Goal: Information Seeking & Learning: Learn about a topic

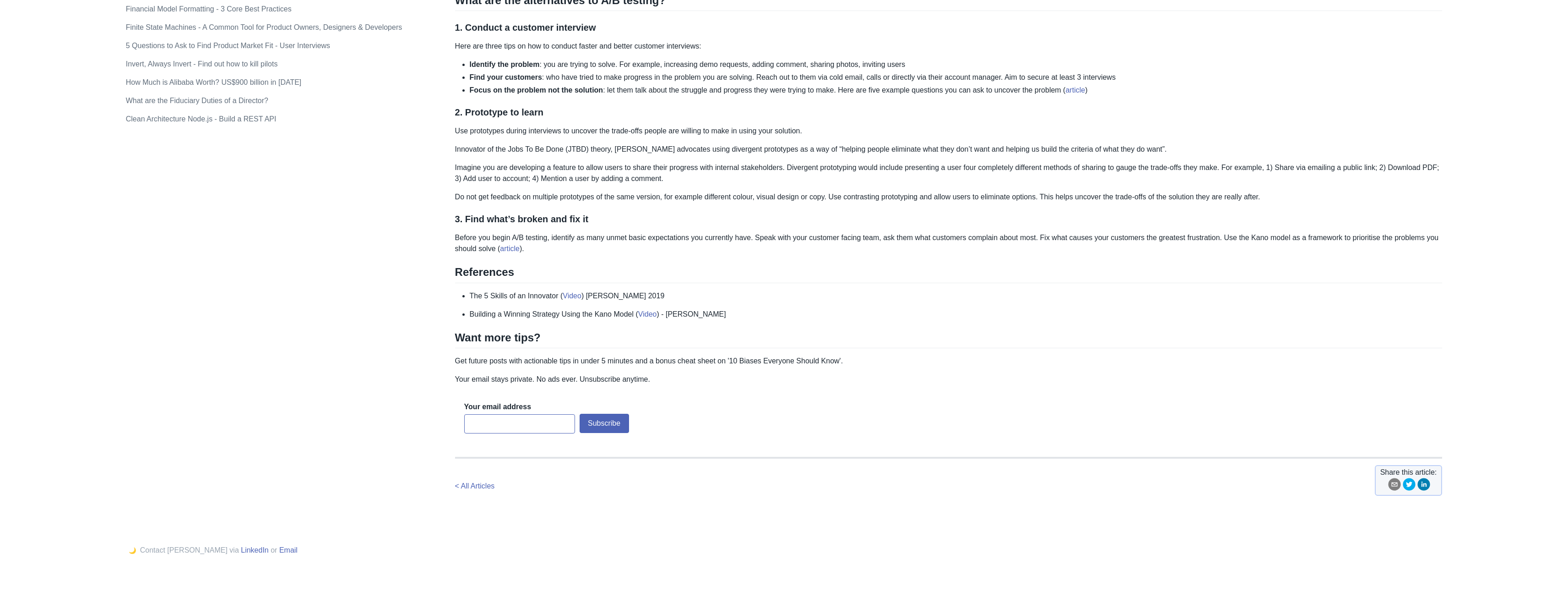
scroll to position [725, 0]
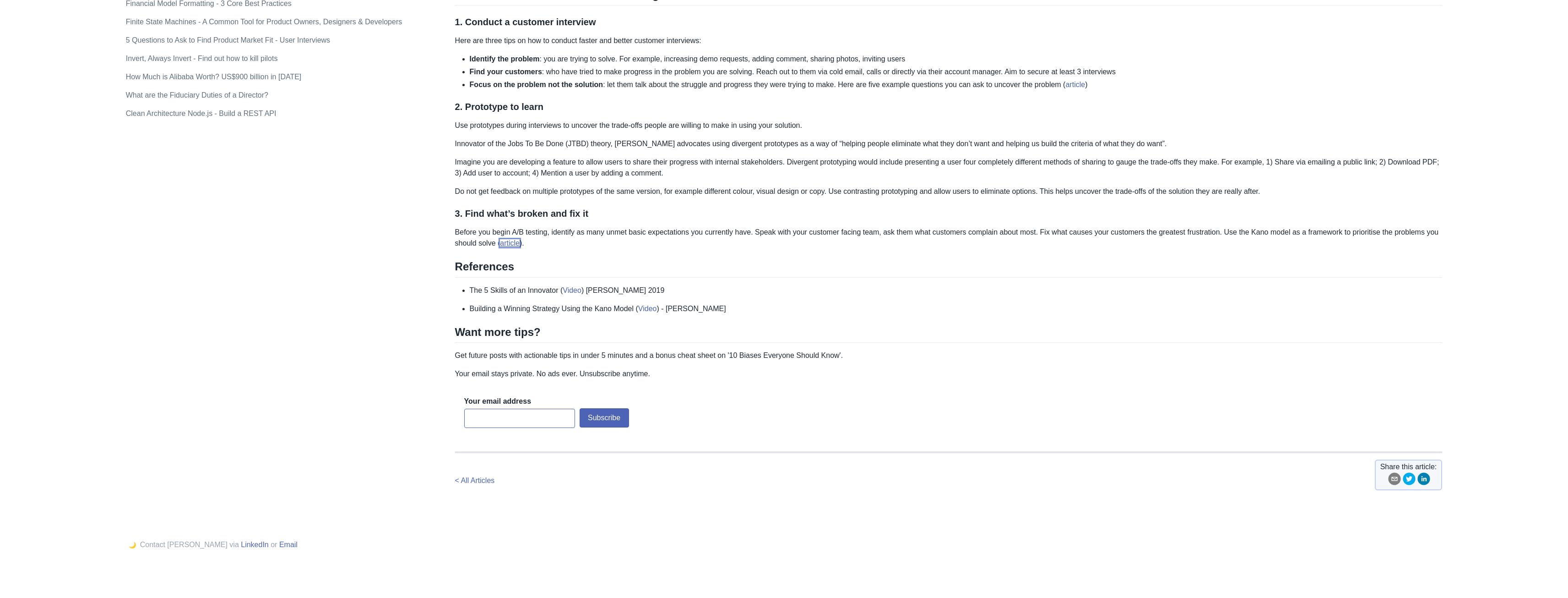
click at [509, 242] on link "article" at bounding box center [509, 243] width 19 height 8
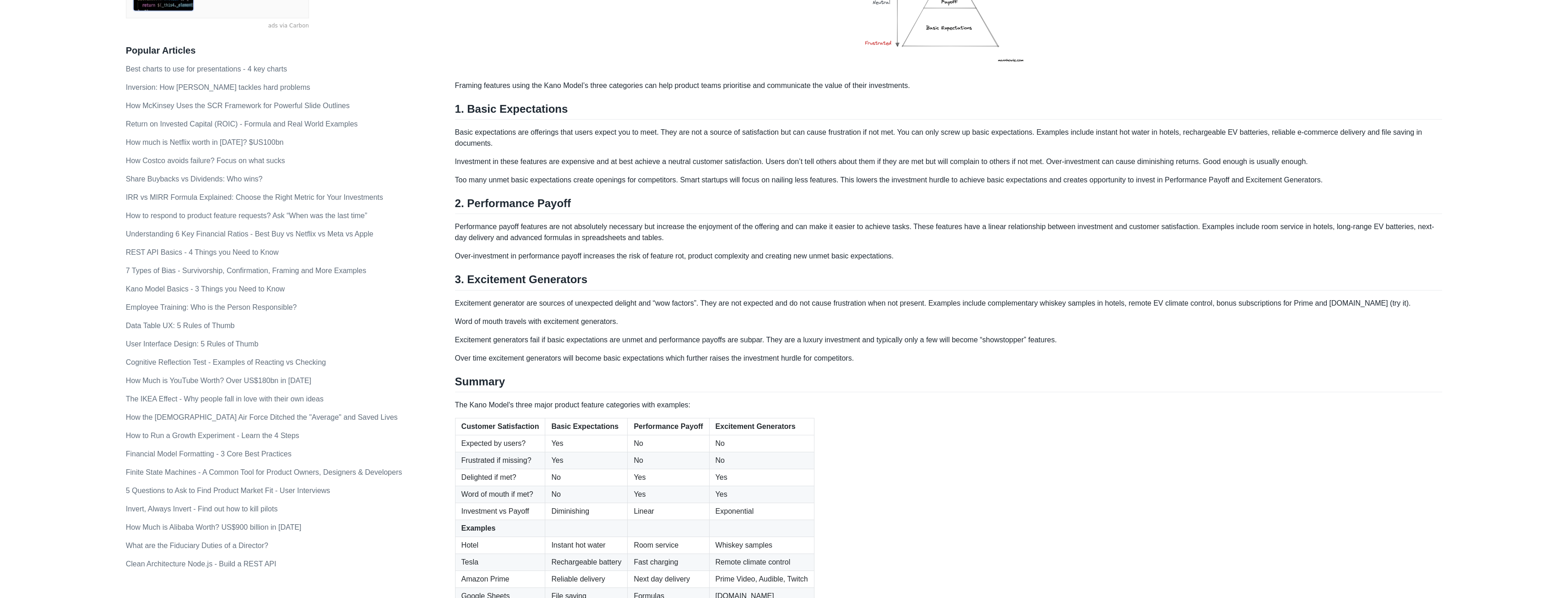
scroll to position [412, 0]
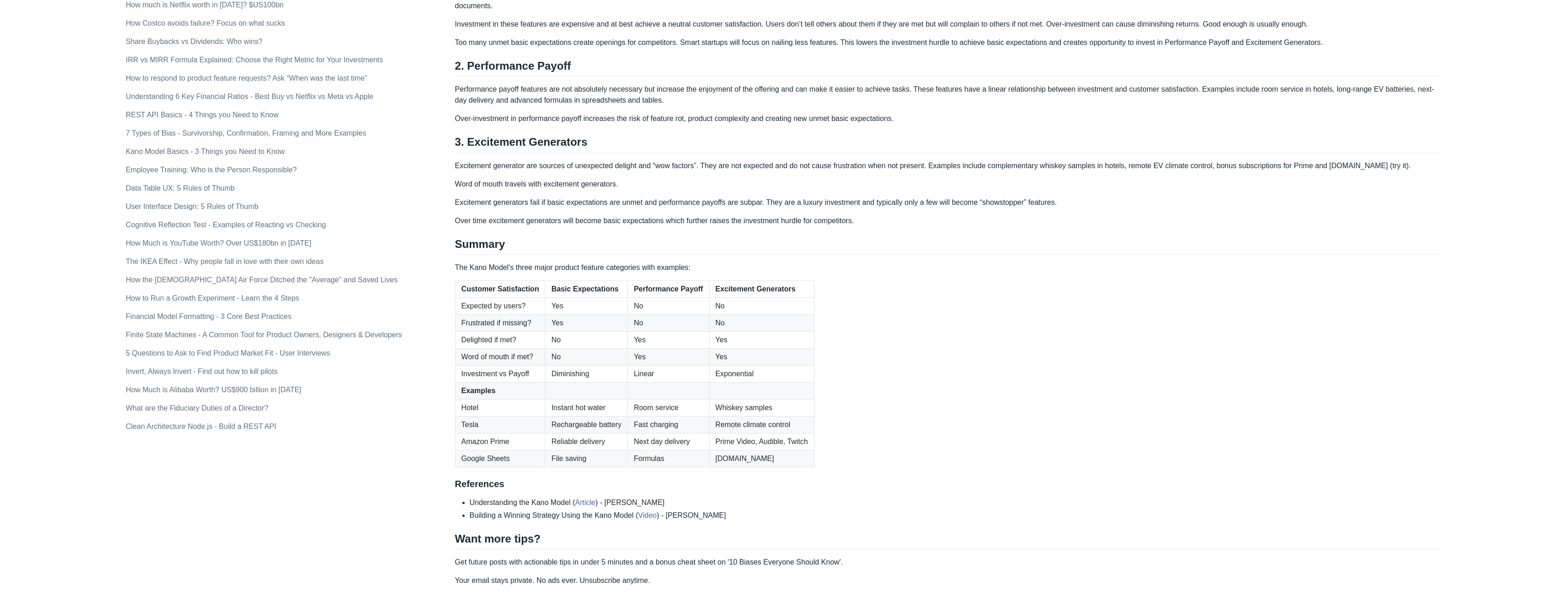
drag, startPoint x: 1088, startPoint y: 380, endPoint x: 984, endPoint y: 407, distance: 107.4
click at [1088, 380] on table "Customer Satisfaction Basic Expectations Performance Payoff Excitement Generato…" at bounding box center [949, 373] width 987 height 187
click at [696, 453] on td "Formulas" at bounding box center [668, 459] width 82 height 17
drag, startPoint x: 472, startPoint y: 296, endPoint x: 869, endPoint y: 424, distance: 417.1
click at [866, 398] on table "Customer Satisfaction Basic Expectations Performance Payoff Excitement Generato…" at bounding box center [949, 373] width 987 height 187
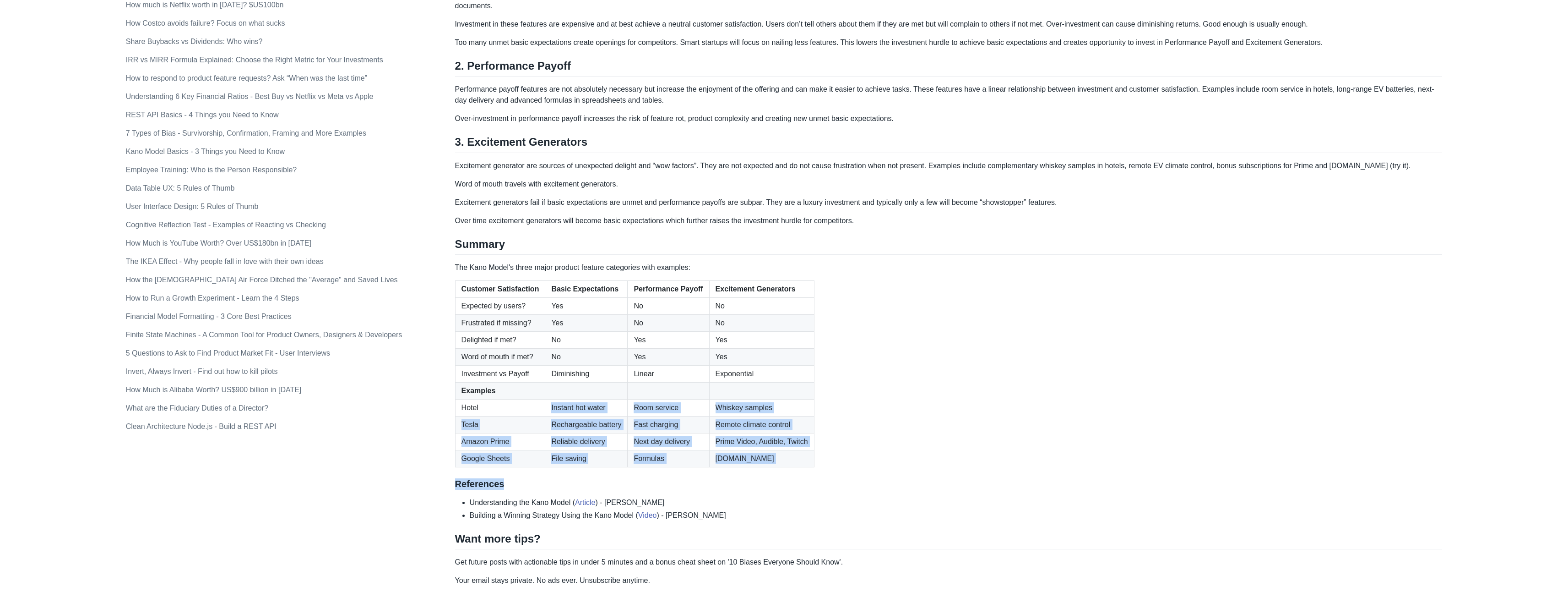
drag, startPoint x: 842, startPoint y: 467, endPoint x: 512, endPoint y: 410, distance: 334.9
click at [512, 410] on div "The Kano Model explains the tradeoff between product investment and customer sa…" at bounding box center [949, 126] width 987 height 790
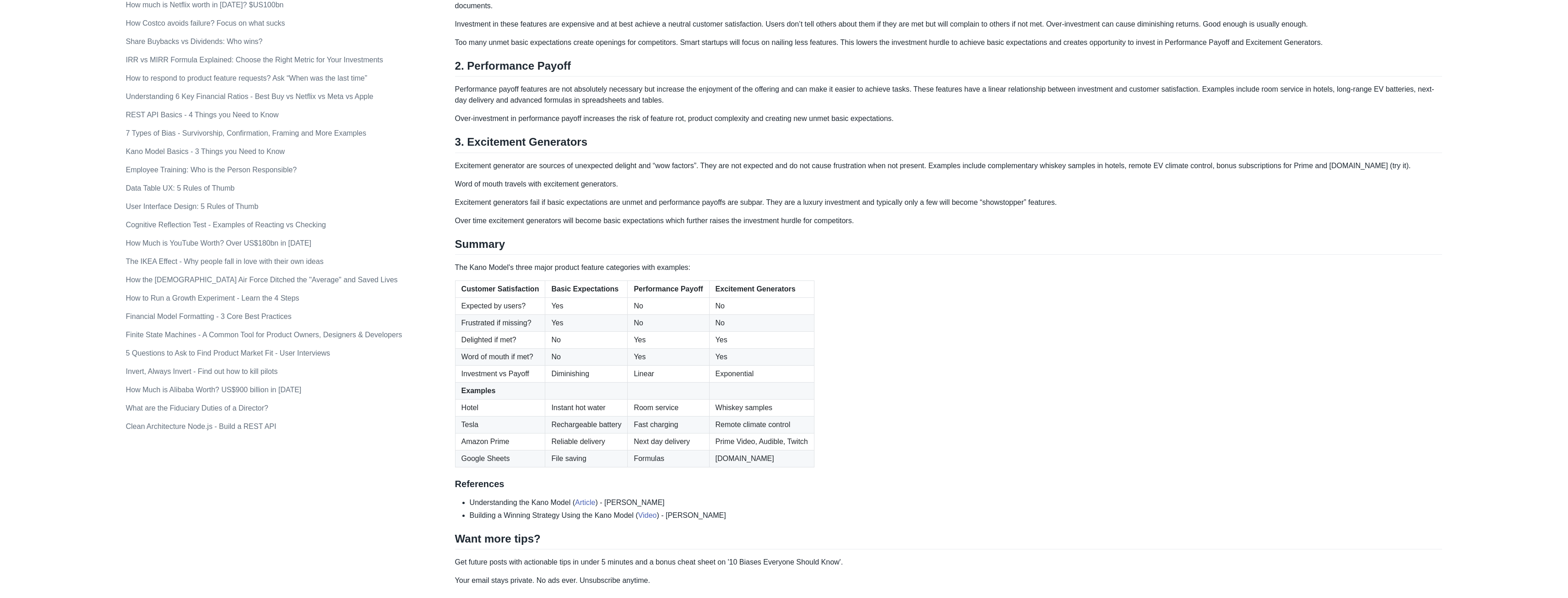
click at [726, 512] on li "Building a Winning Strategy Using the Kano Model ( Video ) - [PERSON_NAME]" at bounding box center [956, 515] width 973 height 11
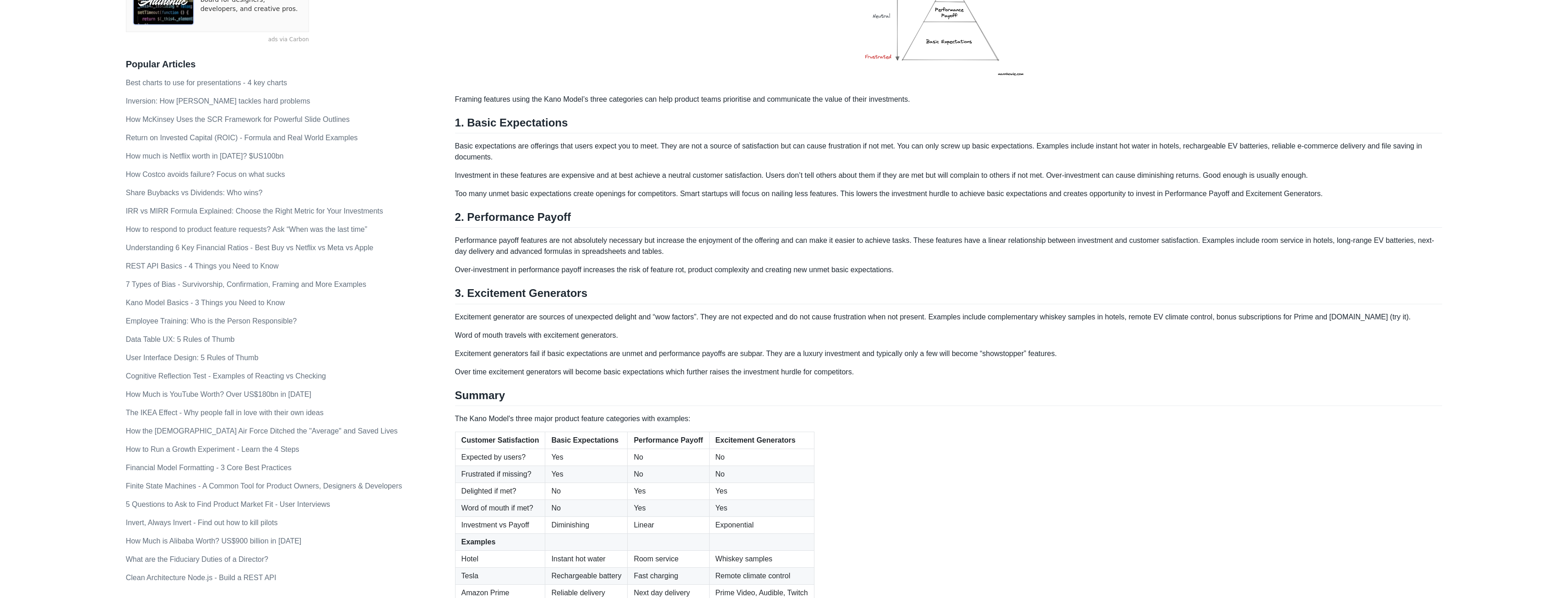
scroll to position [275, 0]
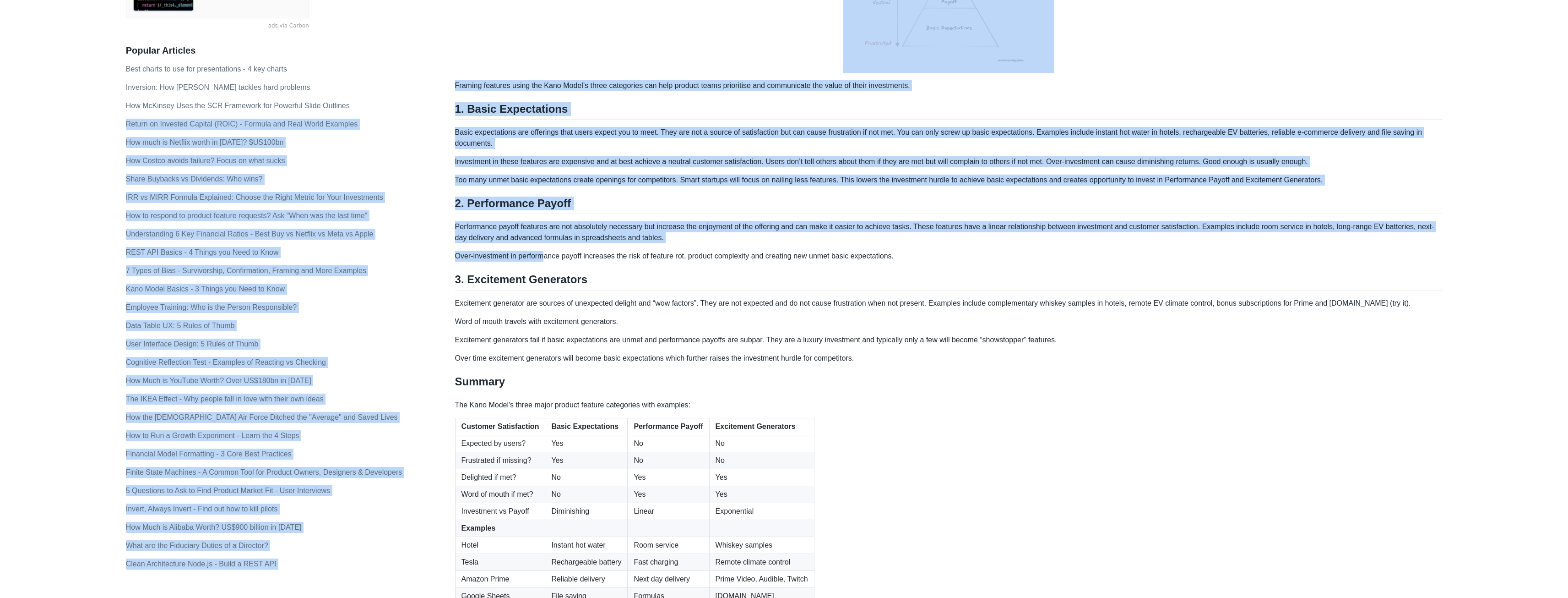
drag, startPoint x: 460, startPoint y: 117, endPoint x: 548, endPoint y: 262, distance: 169.6
click at [545, 257] on div "Topics product (28) finance (28) management (23) engineering (14) marketing (10…" at bounding box center [784, 309] width 1317 height 1057
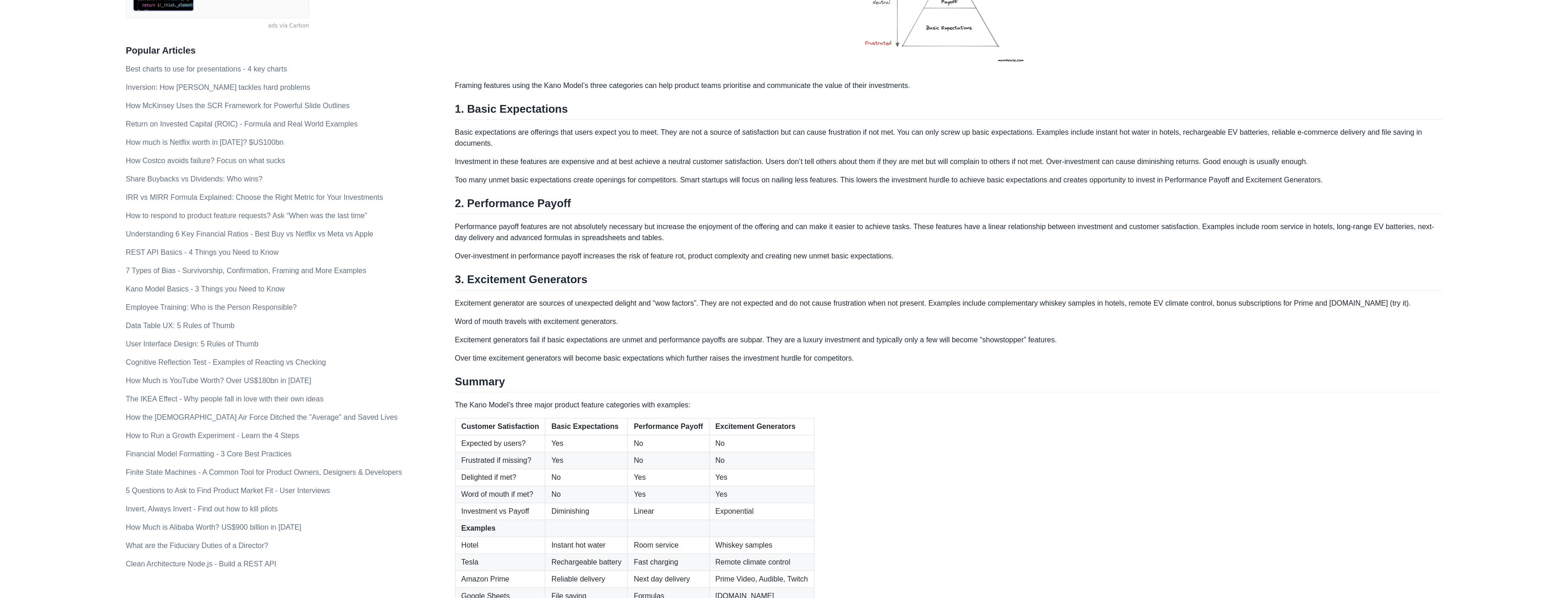
click at [549, 264] on div "The Kano Model explains the tradeoff between product investment and customer sa…" at bounding box center [949, 263] width 987 height 790
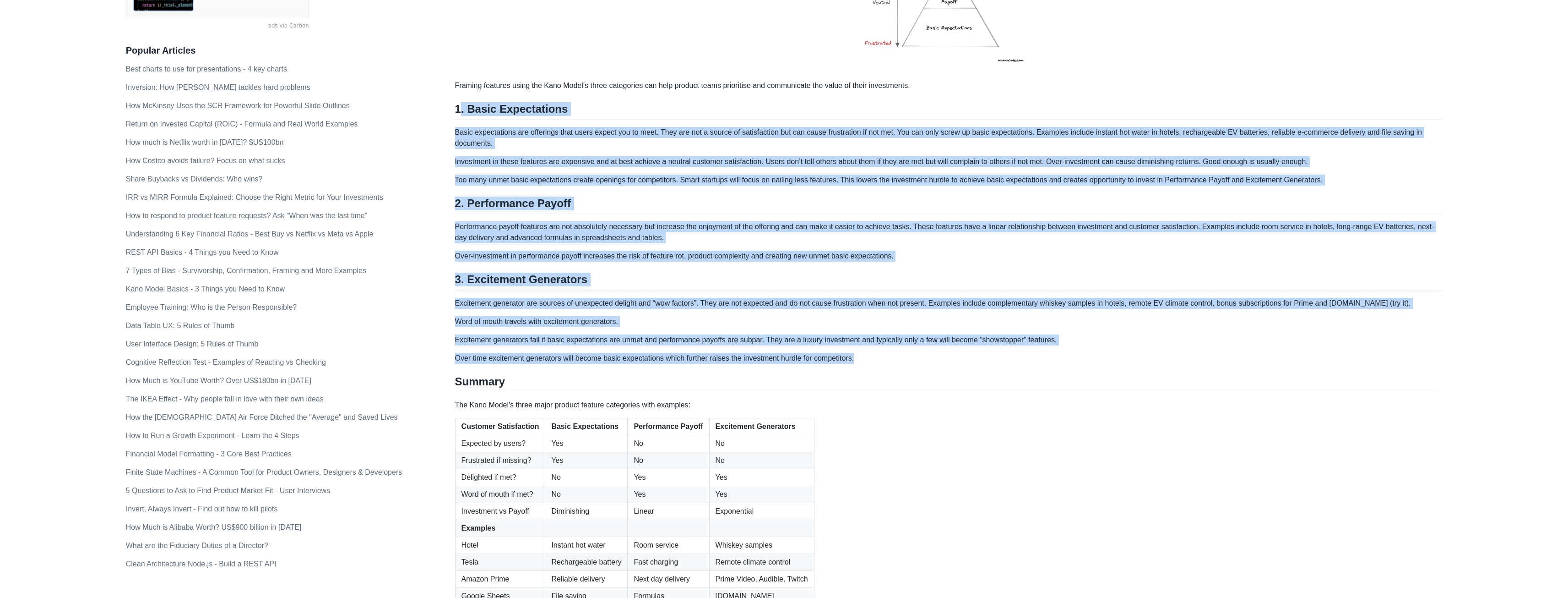
drag, startPoint x: 455, startPoint y: 107, endPoint x: 887, endPoint y: 358, distance: 499.6
click at [887, 358] on div "The Kano Model explains the tradeoff between product investment and customer sa…" at bounding box center [949, 263] width 987 height 790
copy div "9. Lorem Ipsumdolorsi Ametc adipiscingel sed doeiusmod temp incid utlabo etd ma…"
click at [522, 184] on p "Too many unmet basic expectations create openings for competitors. Smart startu…" at bounding box center [949, 180] width 987 height 11
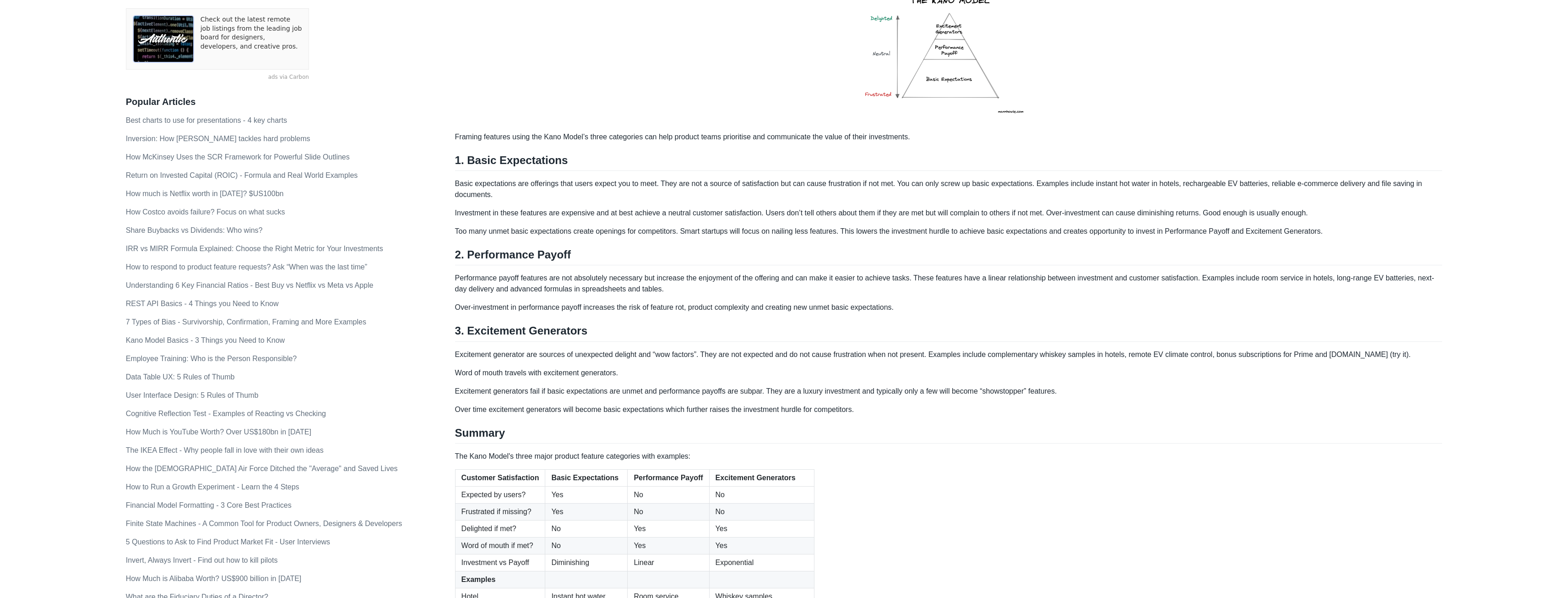
scroll to position [138, 0]
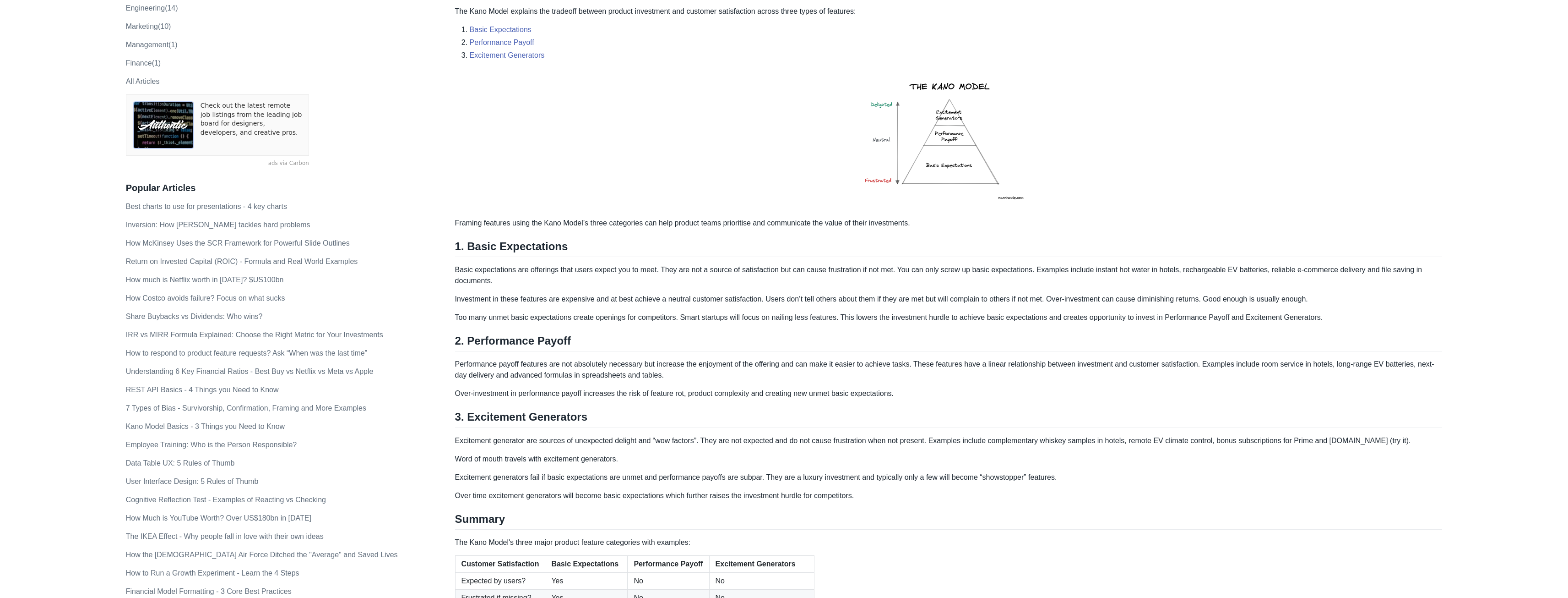
drag, startPoint x: 534, startPoint y: 273, endPoint x: 411, endPoint y: 162, distance: 165.7
click at [534, 271] on p "Basic expectations are offerings that users expect you to meet. They are not a …" at bounding box center [949, 275] width 987 height 22
